Goal: Find specific page/section: Find specific page/section

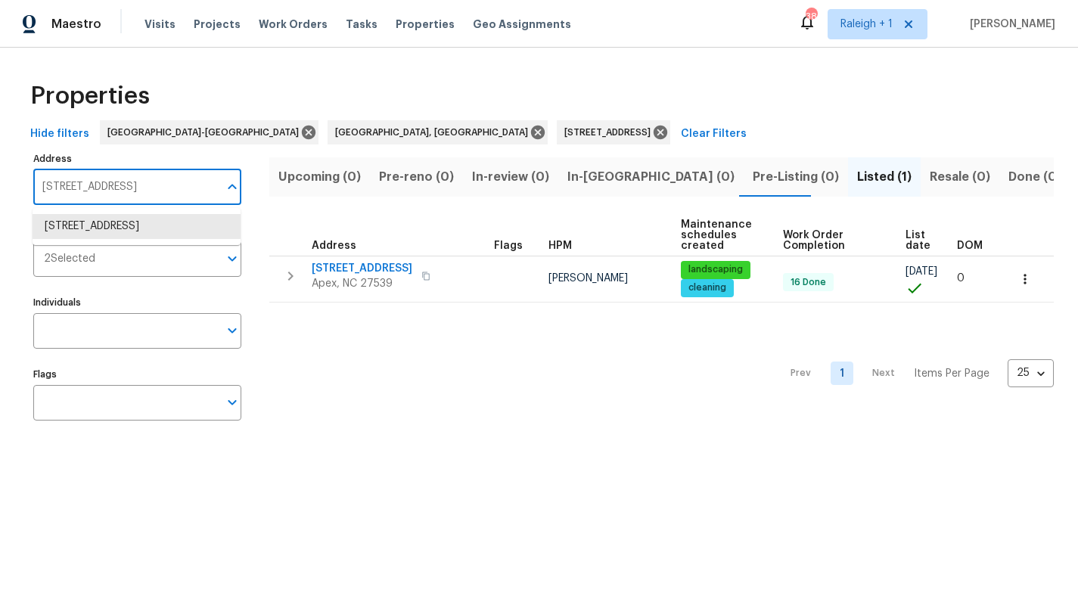
click at [107, 194] on input "102 Spring Dove Ln Apex NC 27539" at bounding box center [125, 188] width 185 height 36
paste input "16 Government Rd"
type input "116 Government Rd"
click at [82, 226] on li "116 Government Rd Clayton NC 27520" at bounding box center [137, 226] width 208 height 25
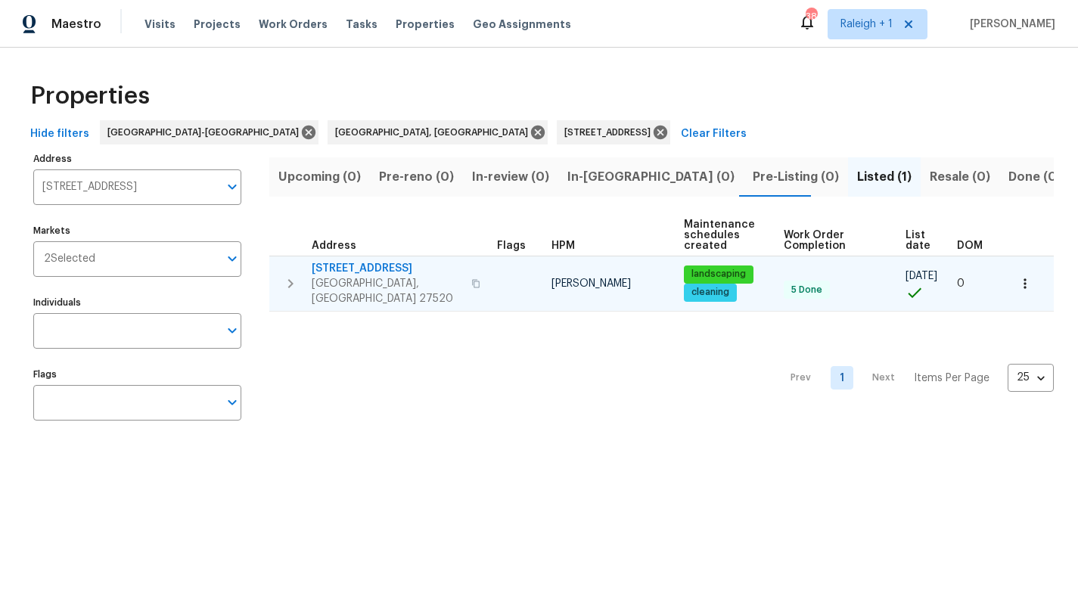
click at [365, 266] on span "116 Government Rd" at bounding box center [387, 268] width 151 height 15
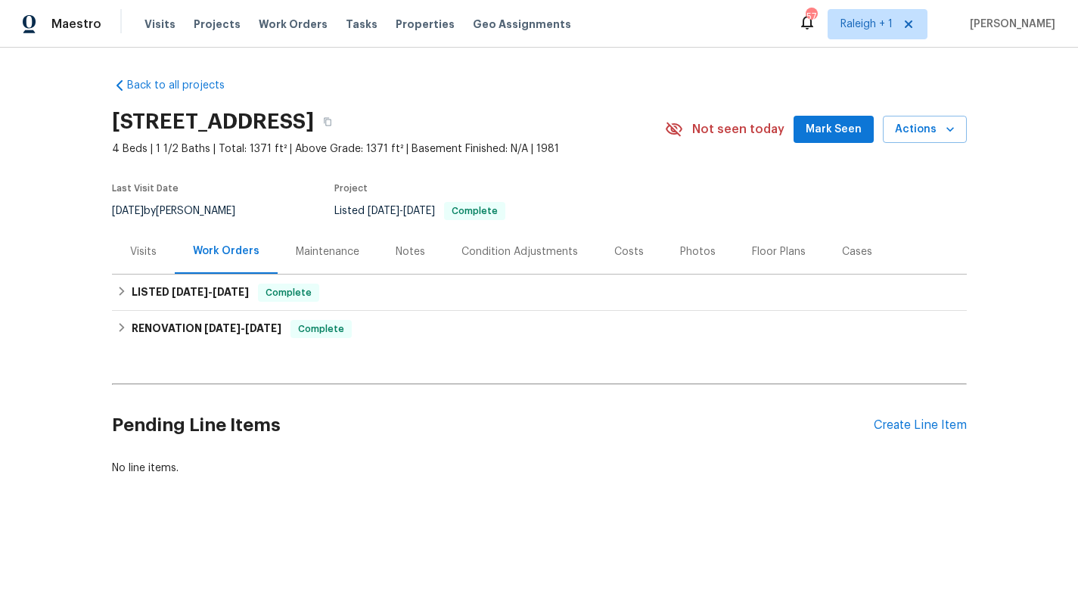
click at [694, 252] on div "Photos" at bounding box center [698, 251] width 36 height 15
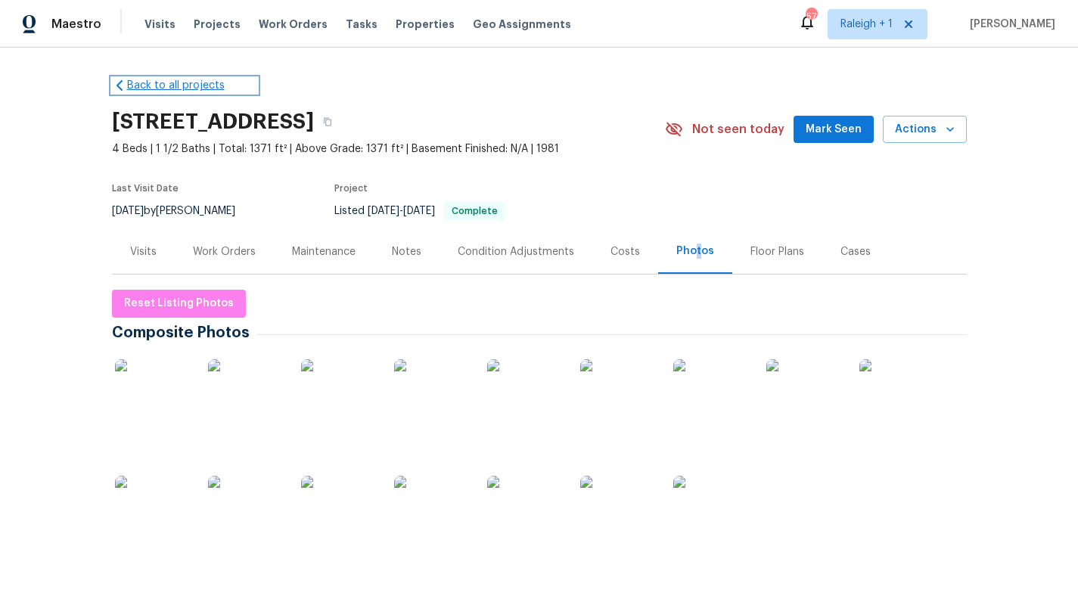
click at [144, 86] on link "Back to all projects" at bounding box center [184, 85] width 145 height 15
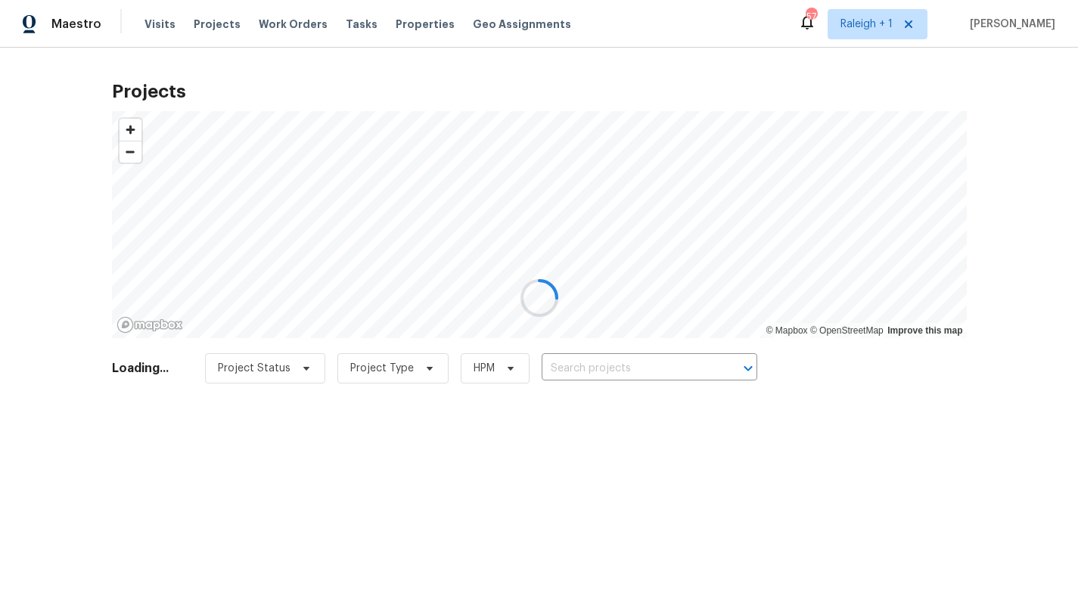
click at [395, 23] on div at bounding box center [539, 298] width 1078 height 596
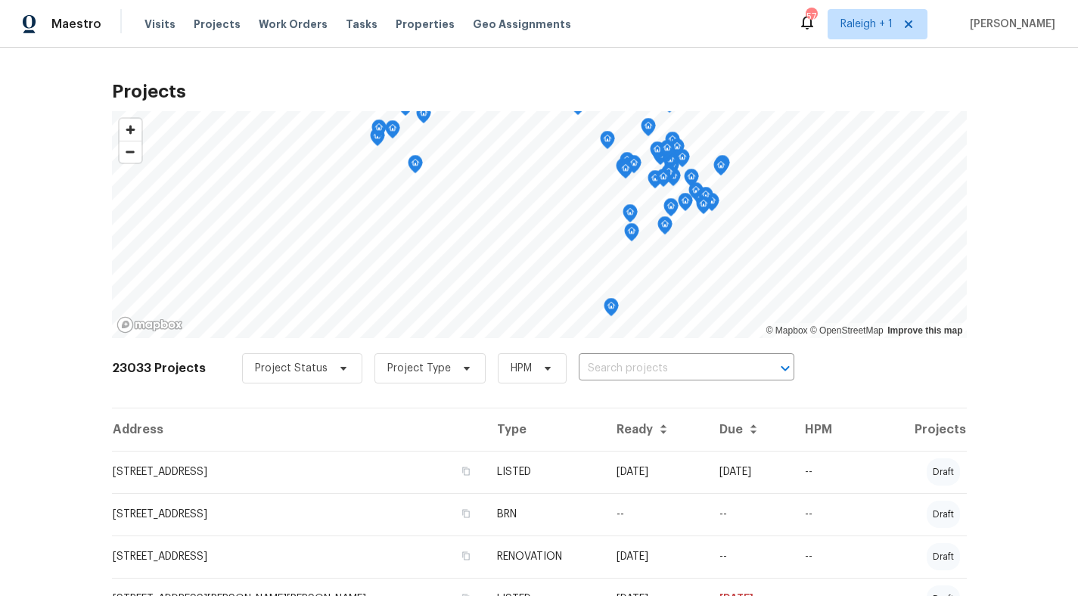
drag, startPoint x: 403, startPoint y: 23, endPoint x: 405, endPoint y: 44, distance: 21.2
click at [403, 23] on span "Properties" at bounding box center [425, 24] width 59 height 15
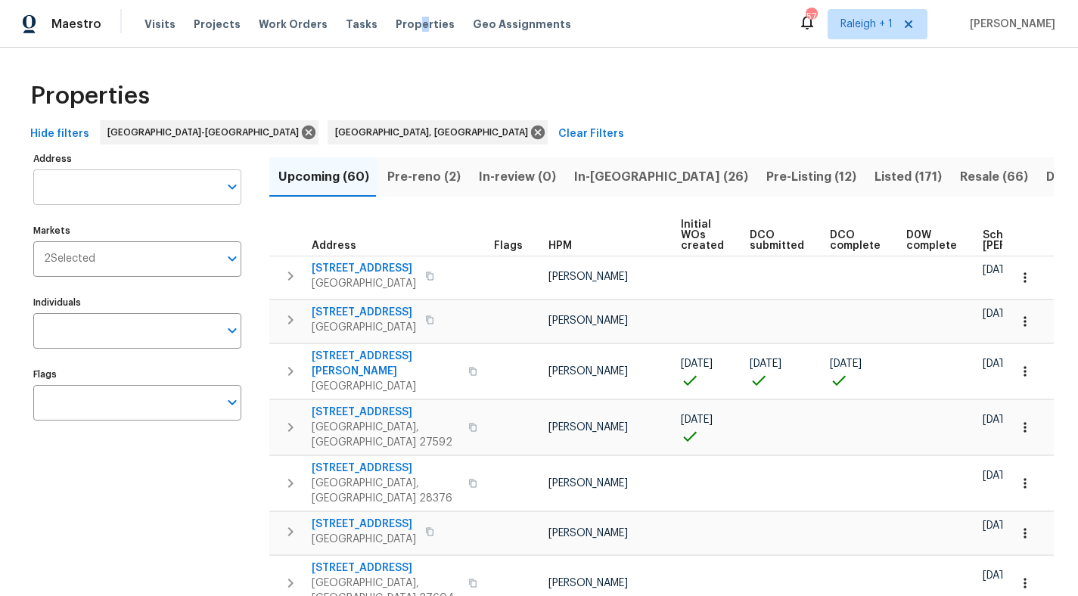
click at [120, 186] on input "Address" at bounding box center [125, 188] width 185 height 36
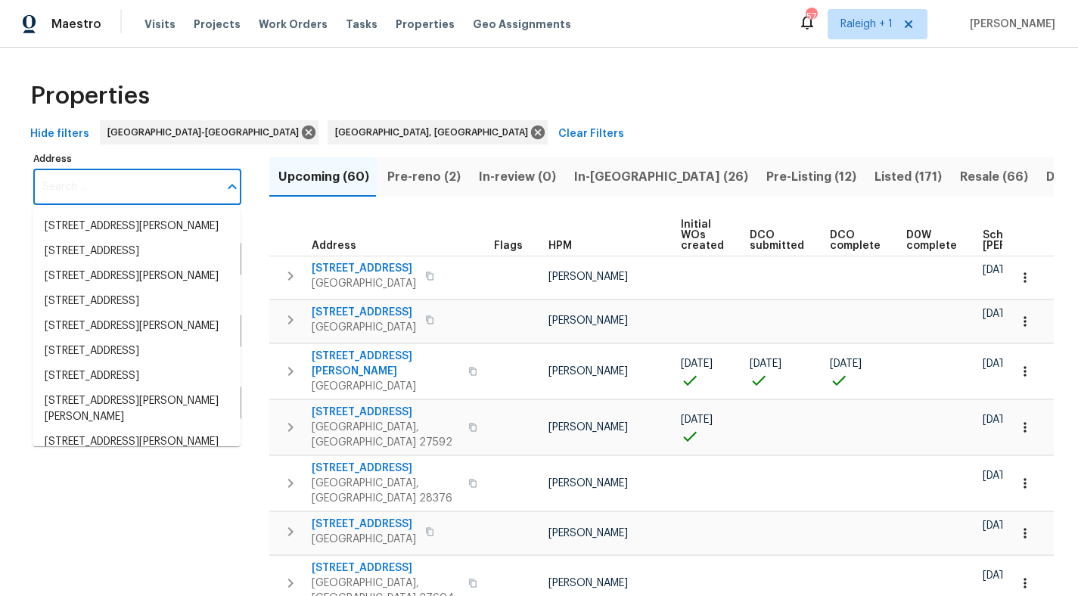
paste input "404 Helleri Ct"
type input "404 Helleri Ct"
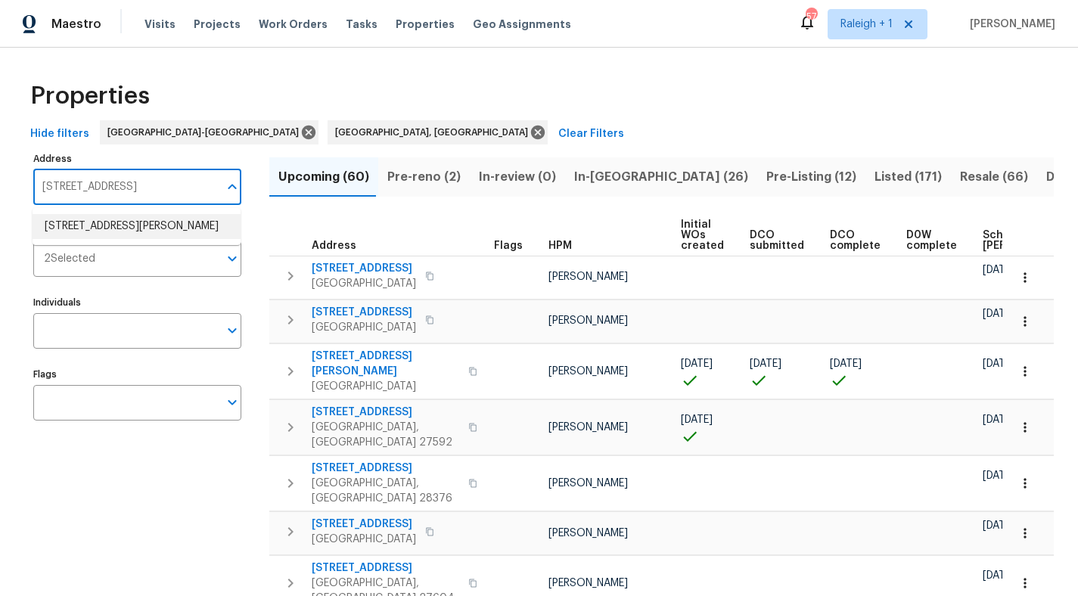
click at [110, 229] on li "404 Helleri Ct Wendell NC 27591" at bounding box center [137, 226] width 208 height 25
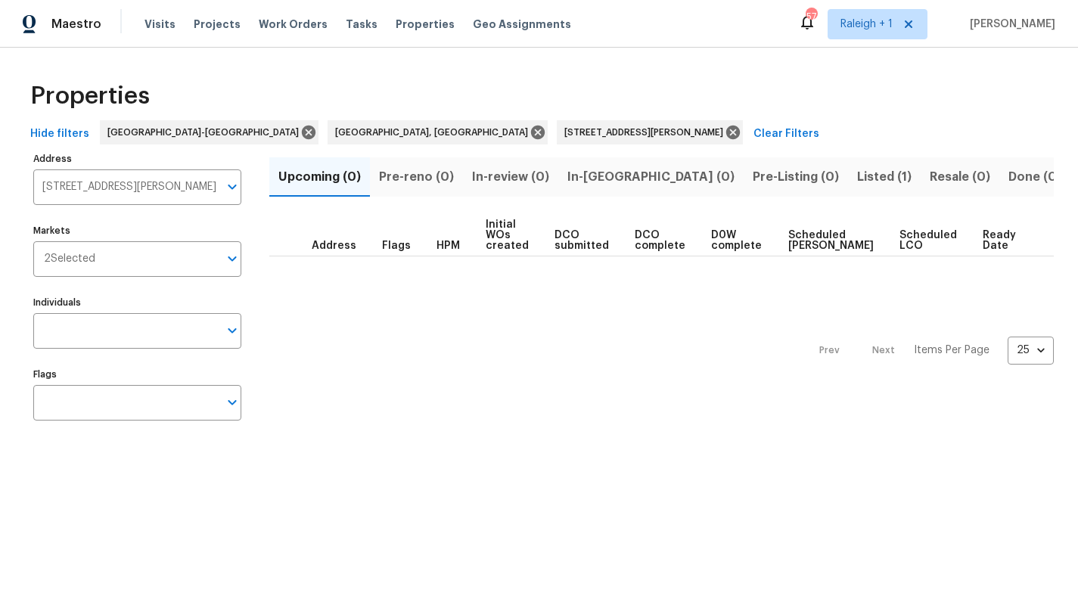
drag, startPoint x: 778, startPoint y: 176, endPoint x: 636, endPoint y: 231, distance: 151.7
click at [857, 176] on span "Listed (1)" at bounding box center [884, 177] width 54 height 21
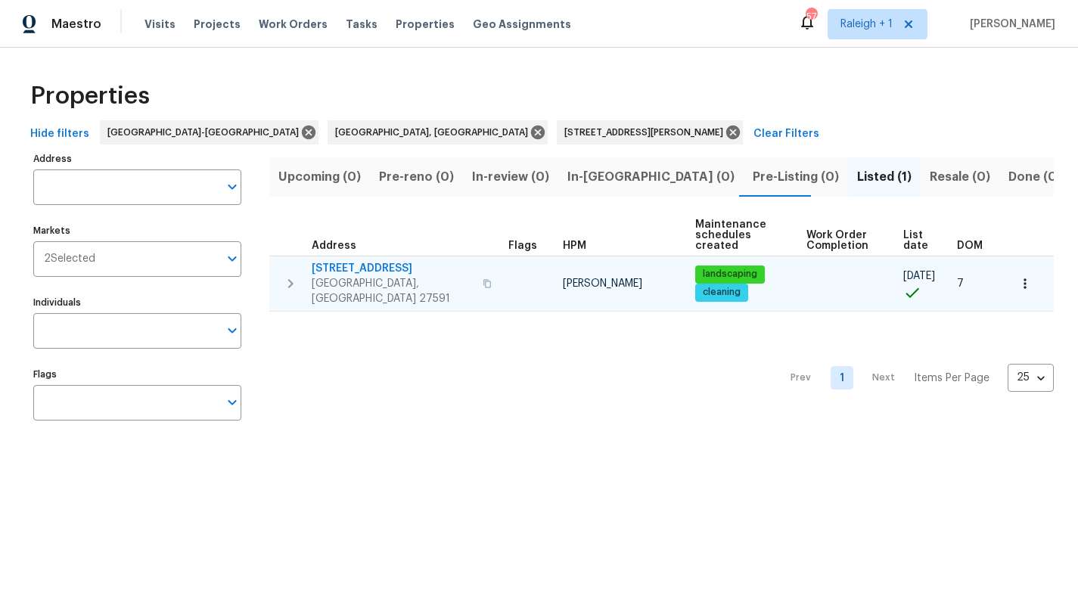
type input "404 Helleri Ct Wendell NC 27591"
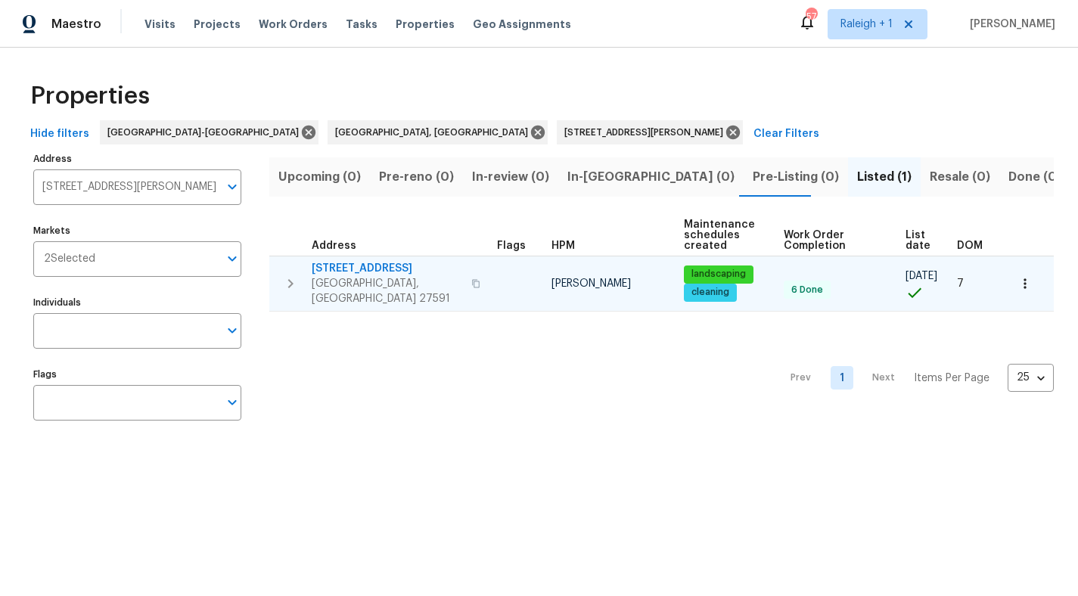
click at [347, 269] on span "404 Helleri Ct" at bounding box center [387, 268] width 151 height 15
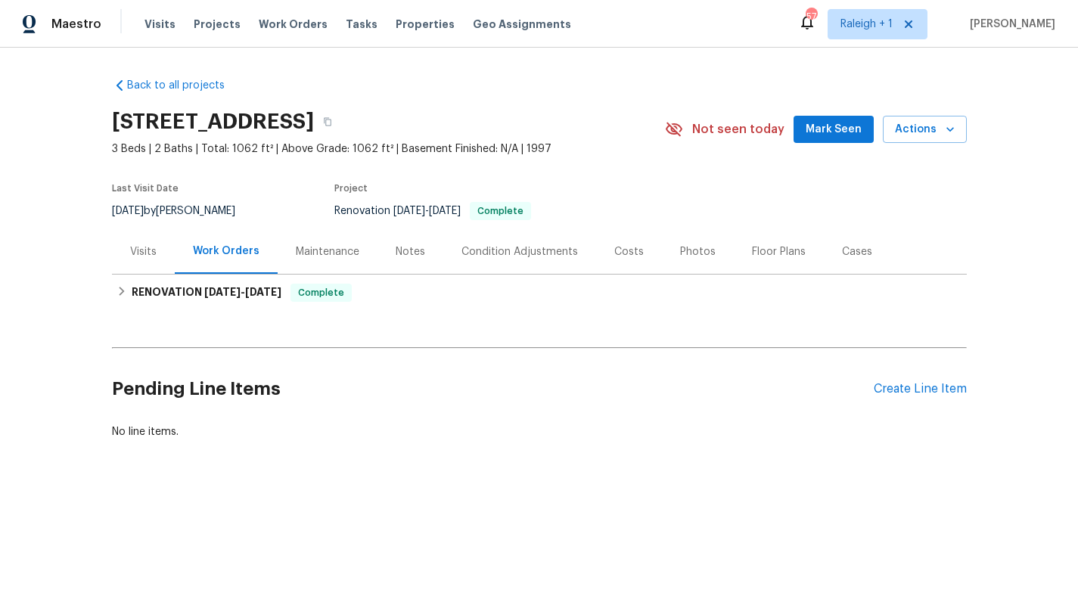
drag, startPoint x: 697, startPoint y: 255, endPoint x: 665, endPoint y: 197, distance: 66.4
click at [697, 254] on div "Photos" at bounding box center [698, 251] width 36 height 15
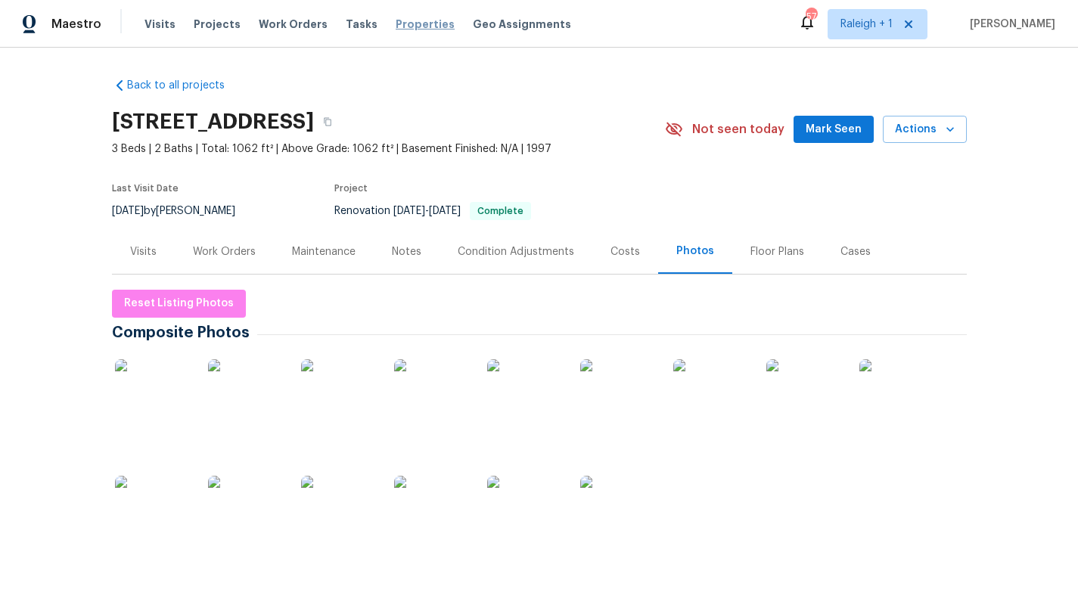
click at [406, 26] on span "Properties" at bounding box center [425, 24] width 59 height 15
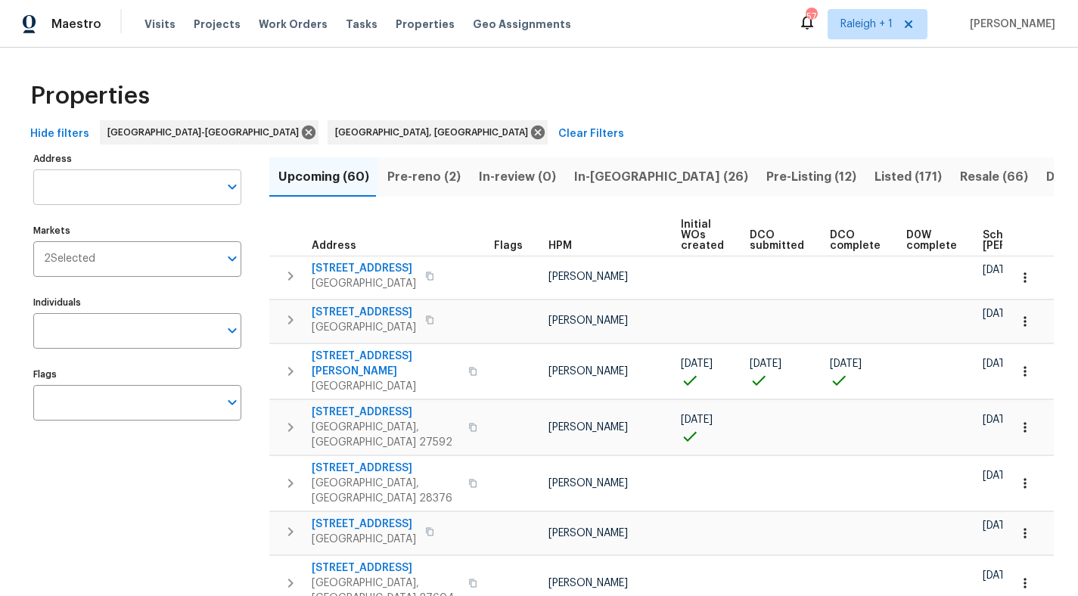
click at [79, 190] on input "Address" at bounding box center [125, 188] width 185 height 36
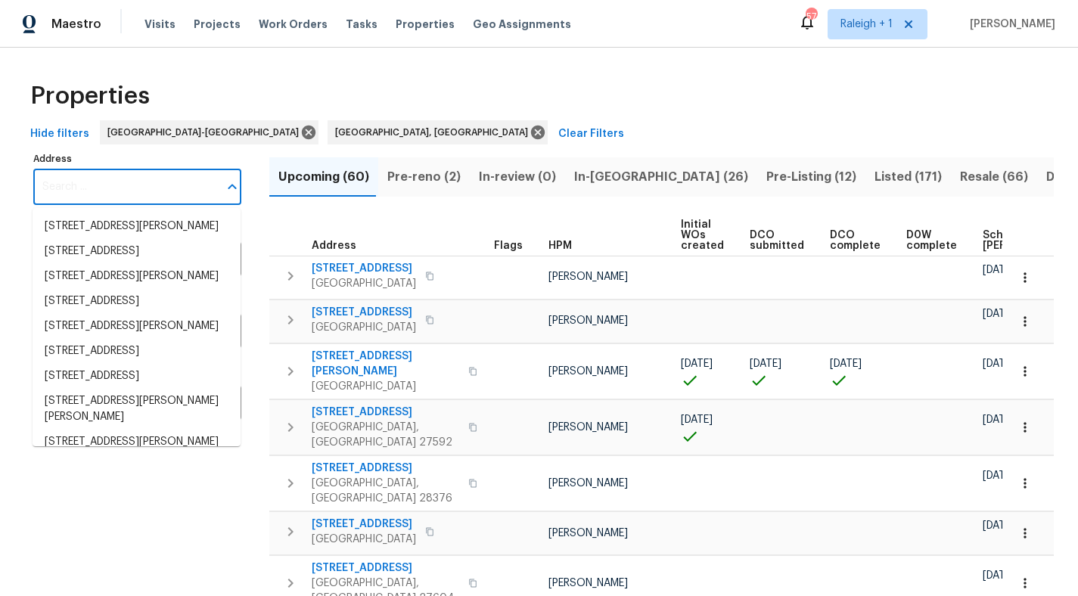
paste input "[STREET_ADDRESS]"
type input "[STREET_ADDRESS]"
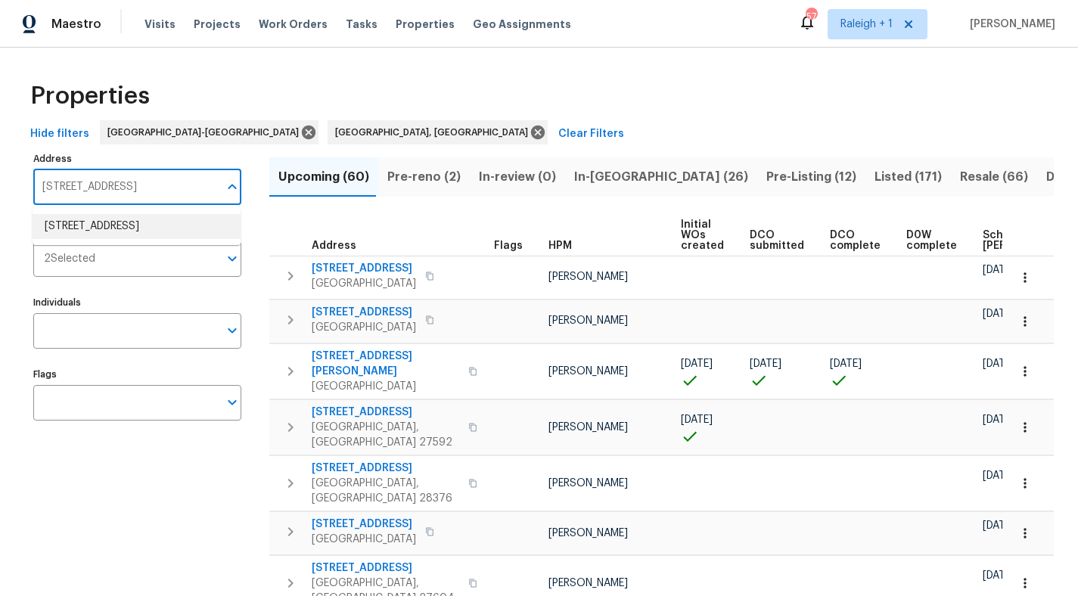
click at [78, 229] on li "[STREET_ADDRESS]" at bounding box center [137, 226] width 208 height 25
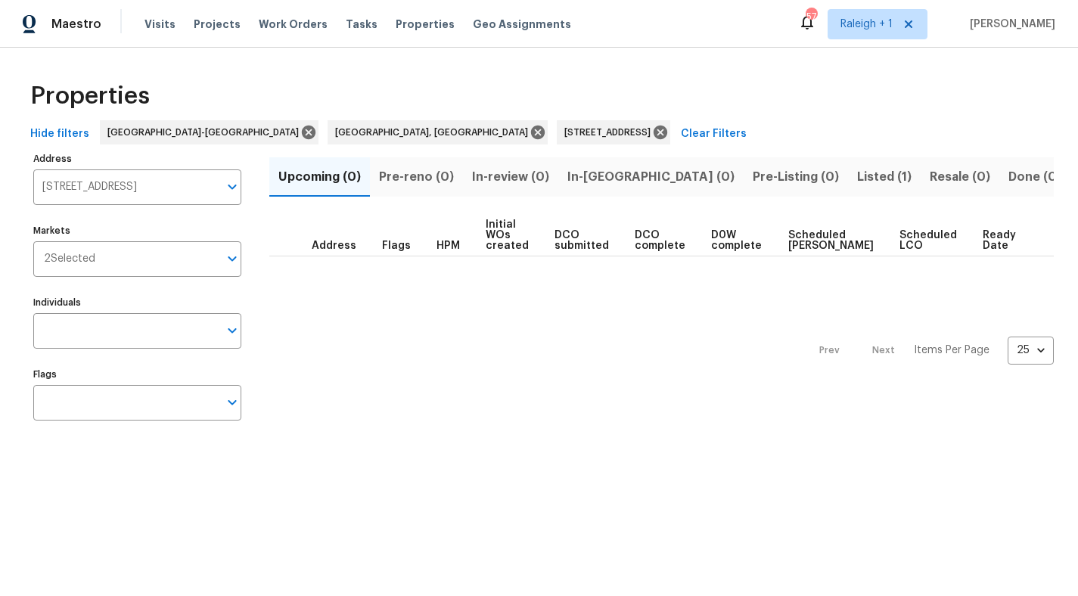
click at [857, 180] on span "Listed (1)" at bounding box center [884, 177] width 54 height 21
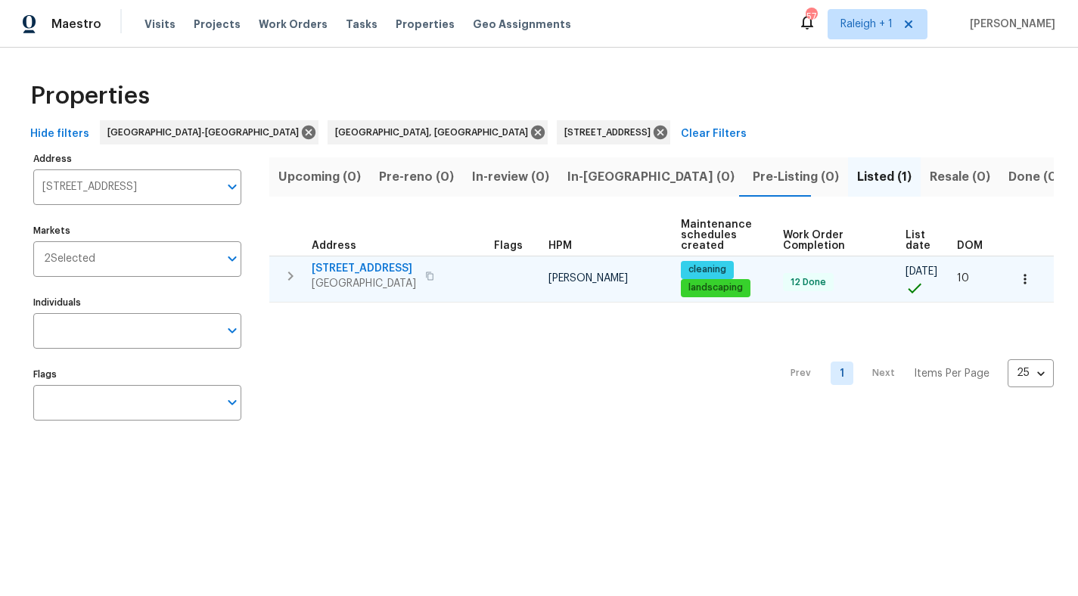
click at [350, 265] on span "[STREET_ADDRESS]" at bounding box center [364, 268] width 104 height 15
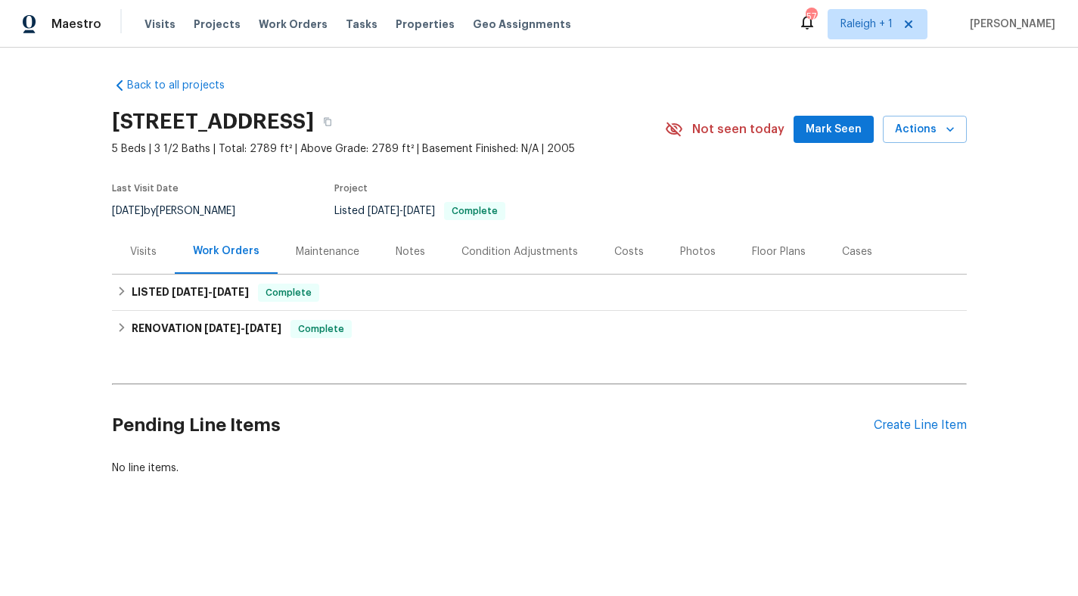
click at [149, 259] on div "Visits" at bounding box center [143, 251] width 63 height 45
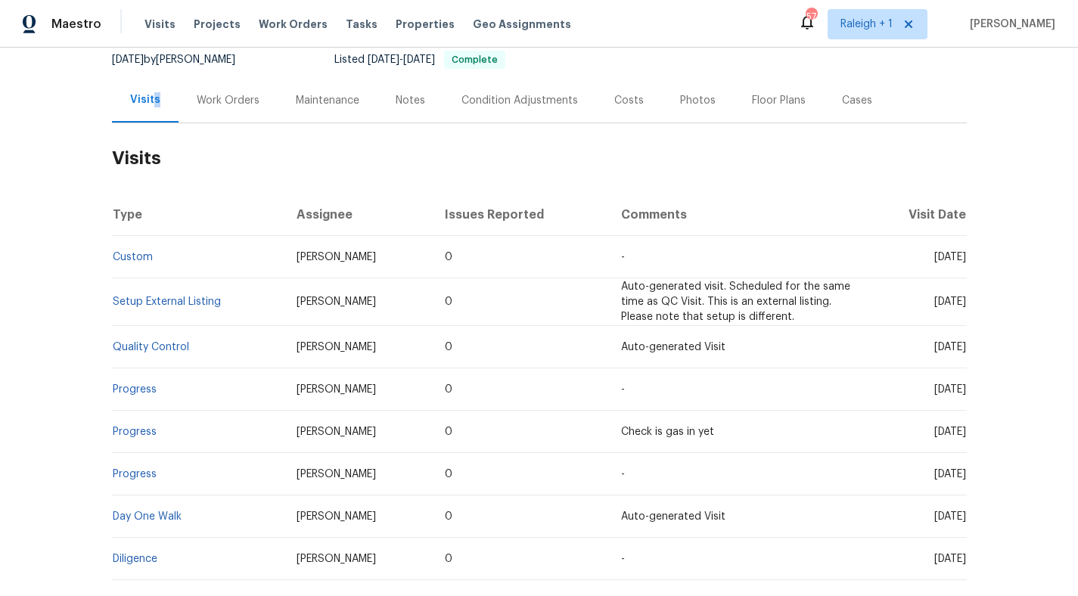
scroll to position [153, 0]
